Goal: Register for event/course

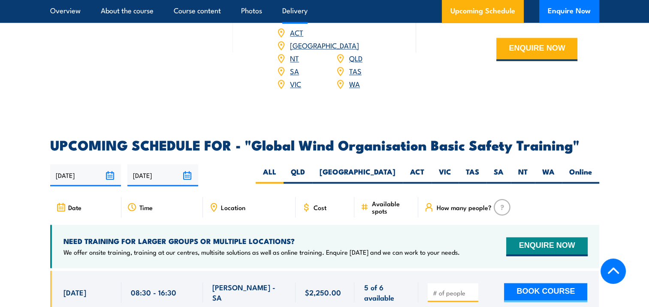
scroll to position [1287, 0]
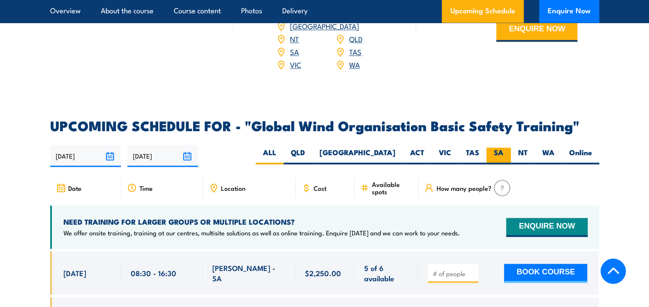
click at [499, 148] on label "SA" at bounding box center [499, 156] width 24 height 17
click at [504, 148] on input "SA" at bounding box center [507, 151] width 6 height 6
radio input "true"
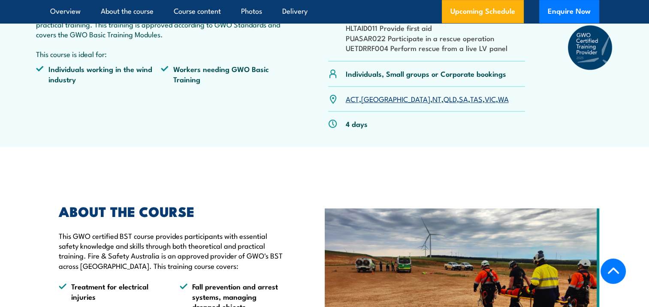
scroll to position [257, 0]
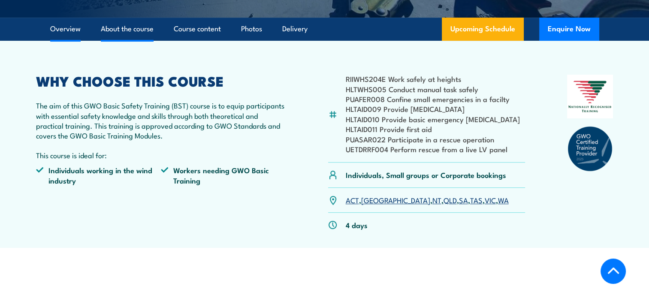
click at [137, 27] on link "About the course" at bounding box center [127, 29] width 53 height 23
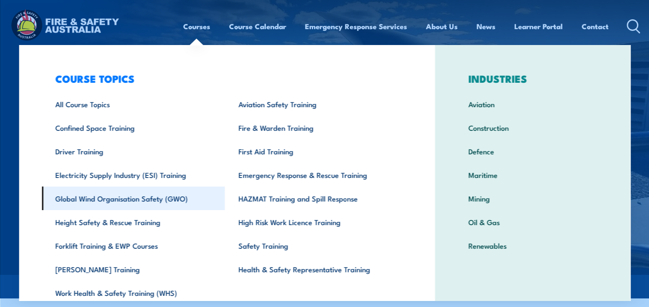
click at [109, 198] on link "Global Wind Organisation Safety (GWO)" at bounding box center [133, 199] width 183 height 24
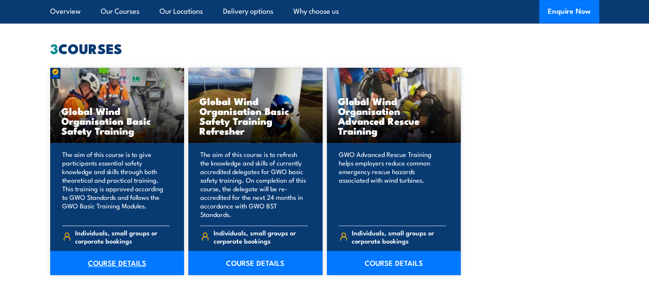
scroll to position [815, 0]
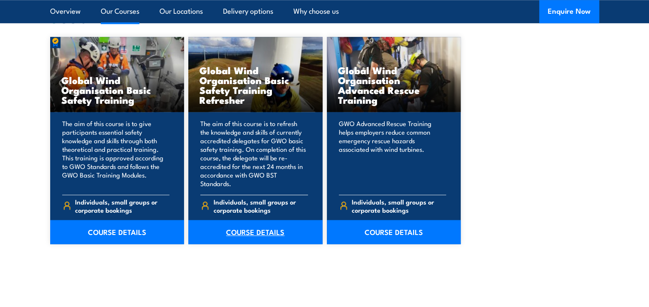
click at [253, 222] on link "COURSE DETAILS" at bounding box center [255, 232] width 134 height 24
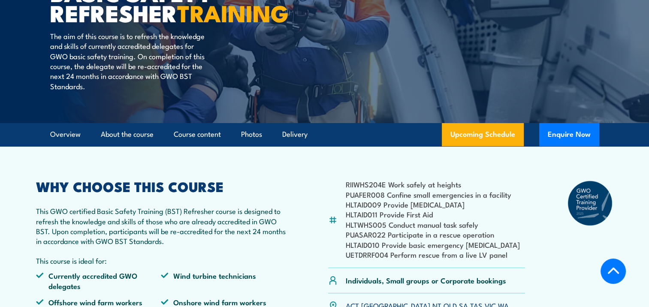
scroll to position [129, 0]
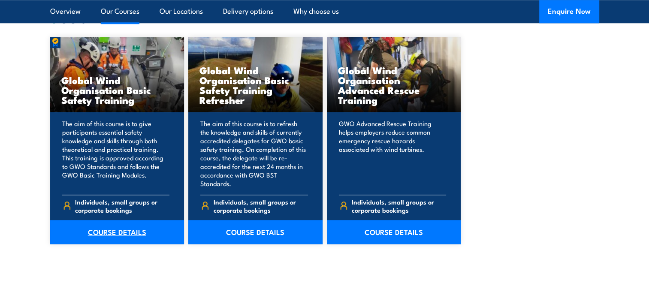
click at [117, 223] on link "COURSE DETAILS" at bounding box center [117, 232] width 134 height 24
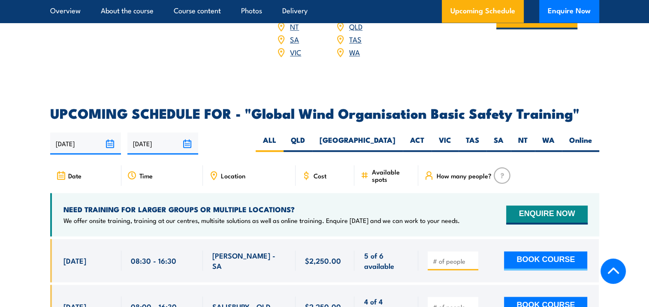
scroll to position [1416, 0]
